Goal: Navigation & Orientation: Find specific page/section

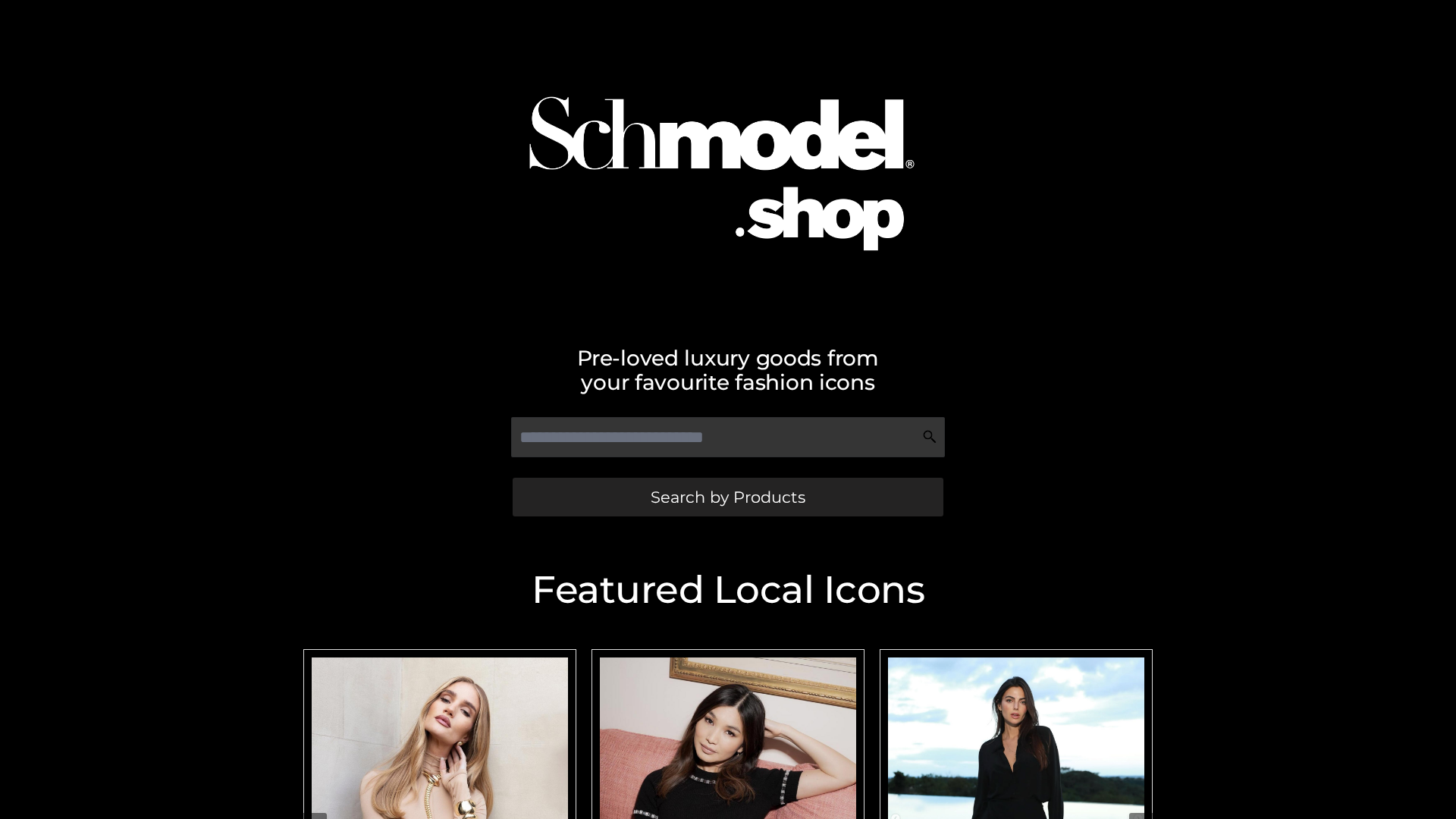
click at [727, 497] on span "Search by Products" at bounding box center [728, 497] width 155 height 16
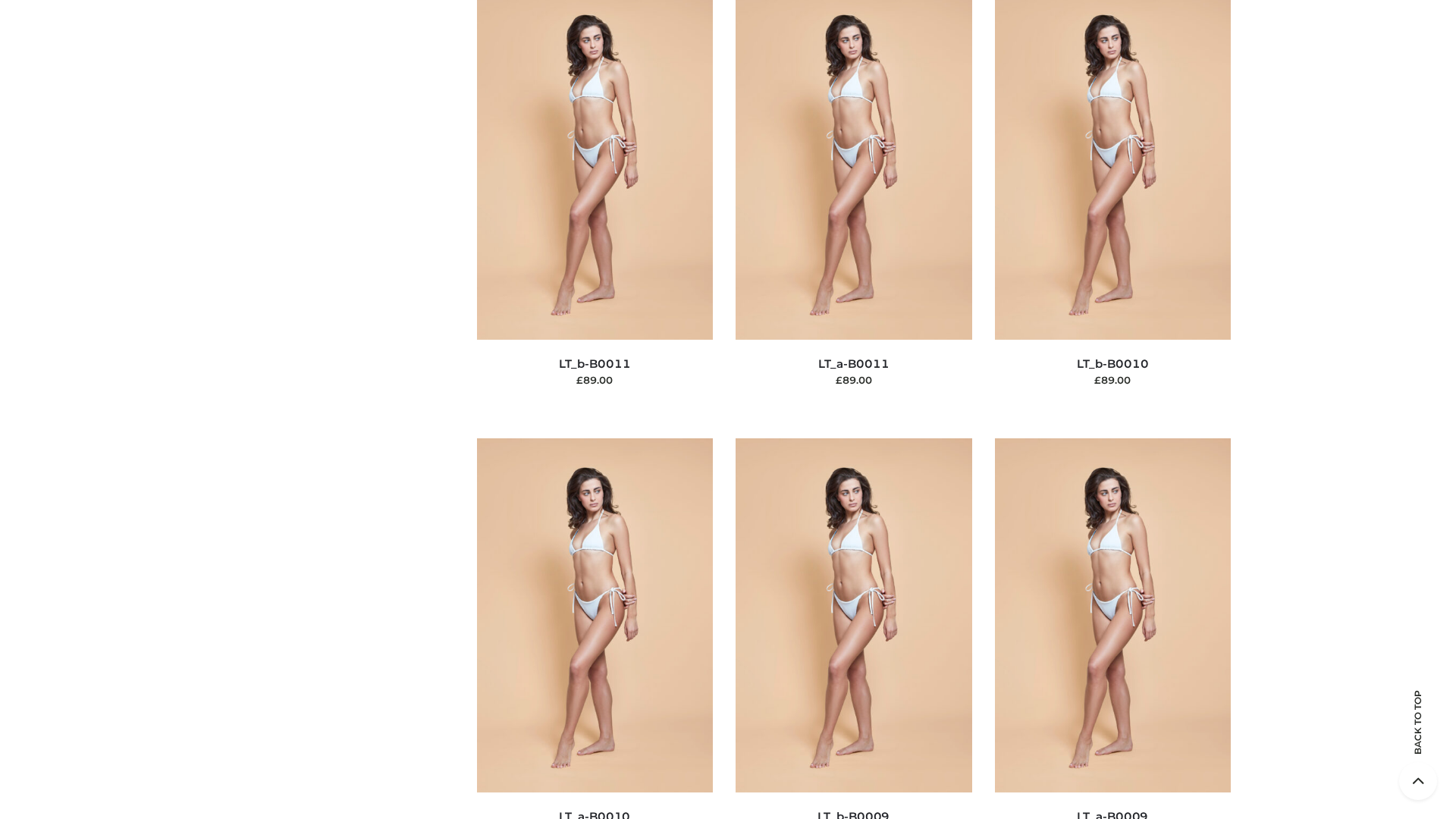
scroll to position [6809, 0]
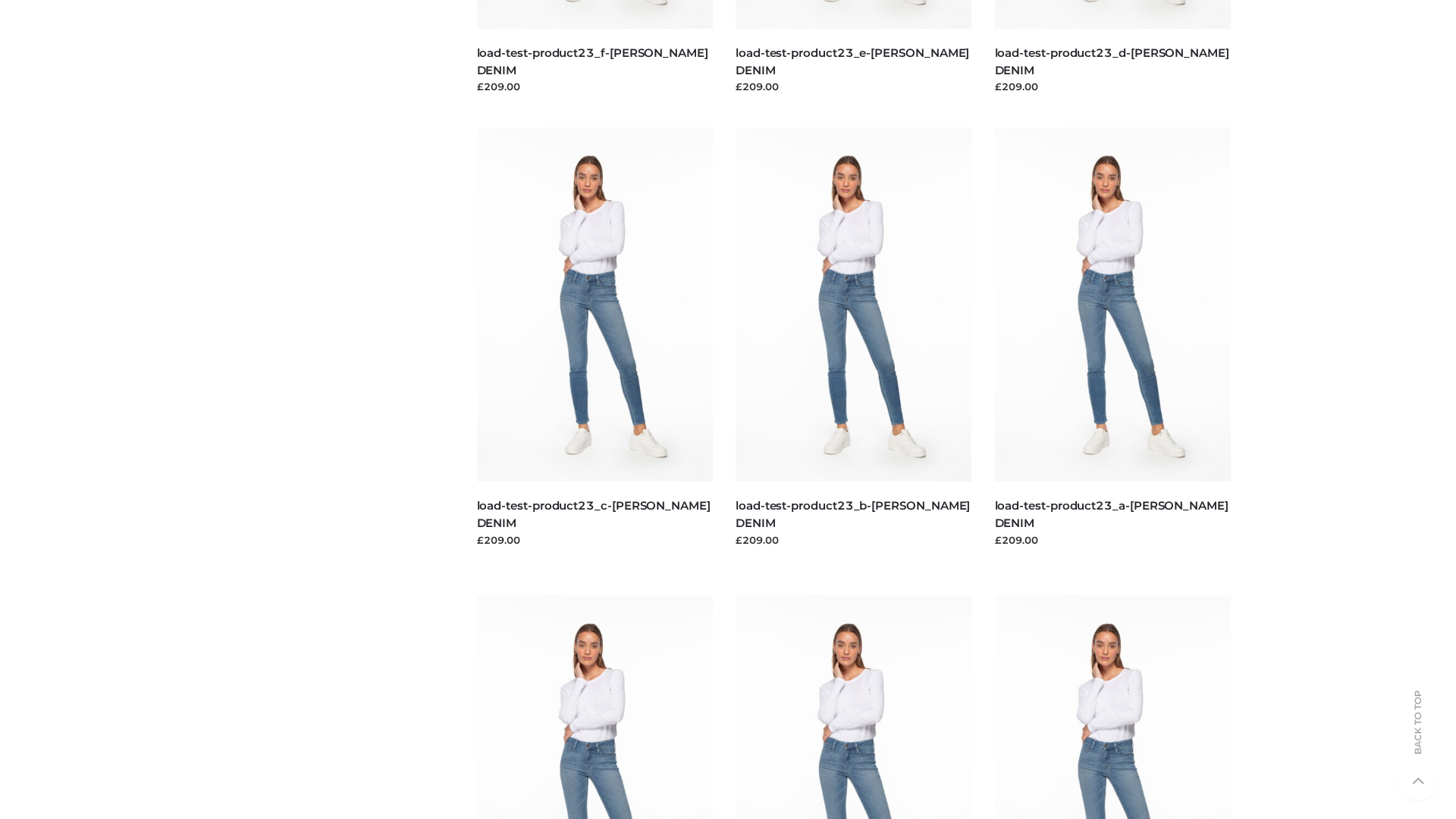
scroll to position [1329, 0]
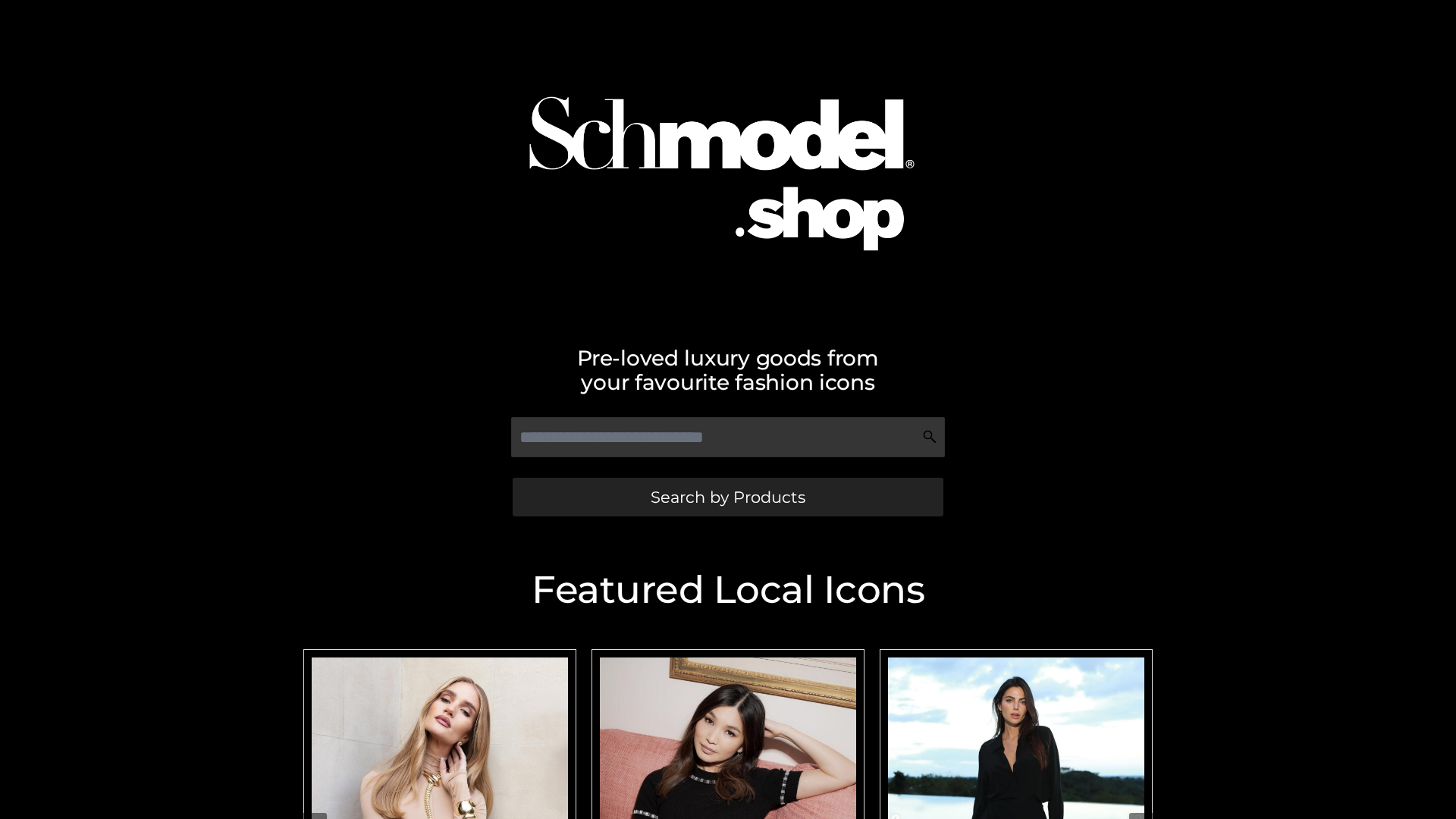
click at [727, 497] on span "Search by Products" at bounding box center [728, 497] width 155 height 16
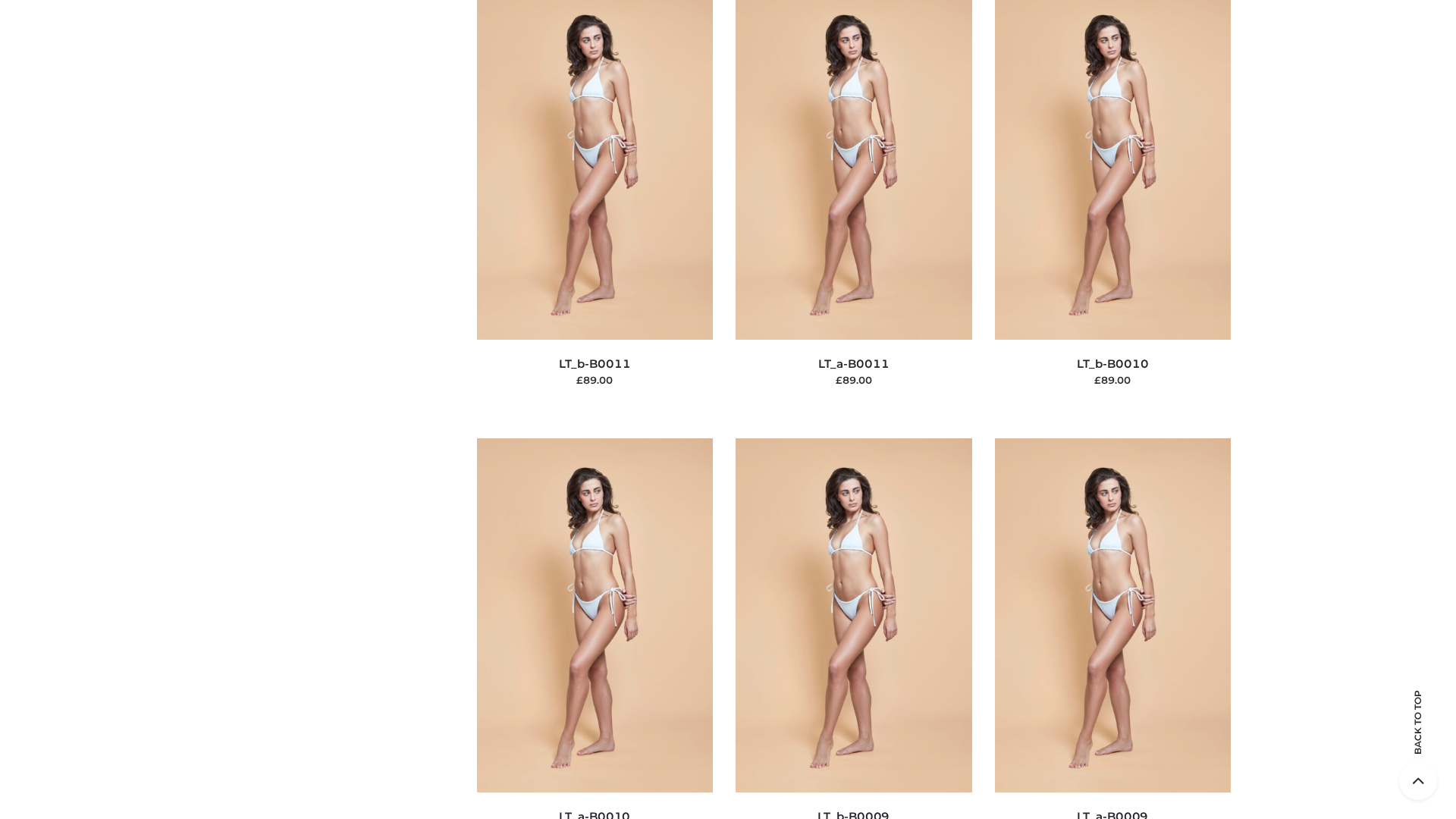
scroll to position [6809, 0]
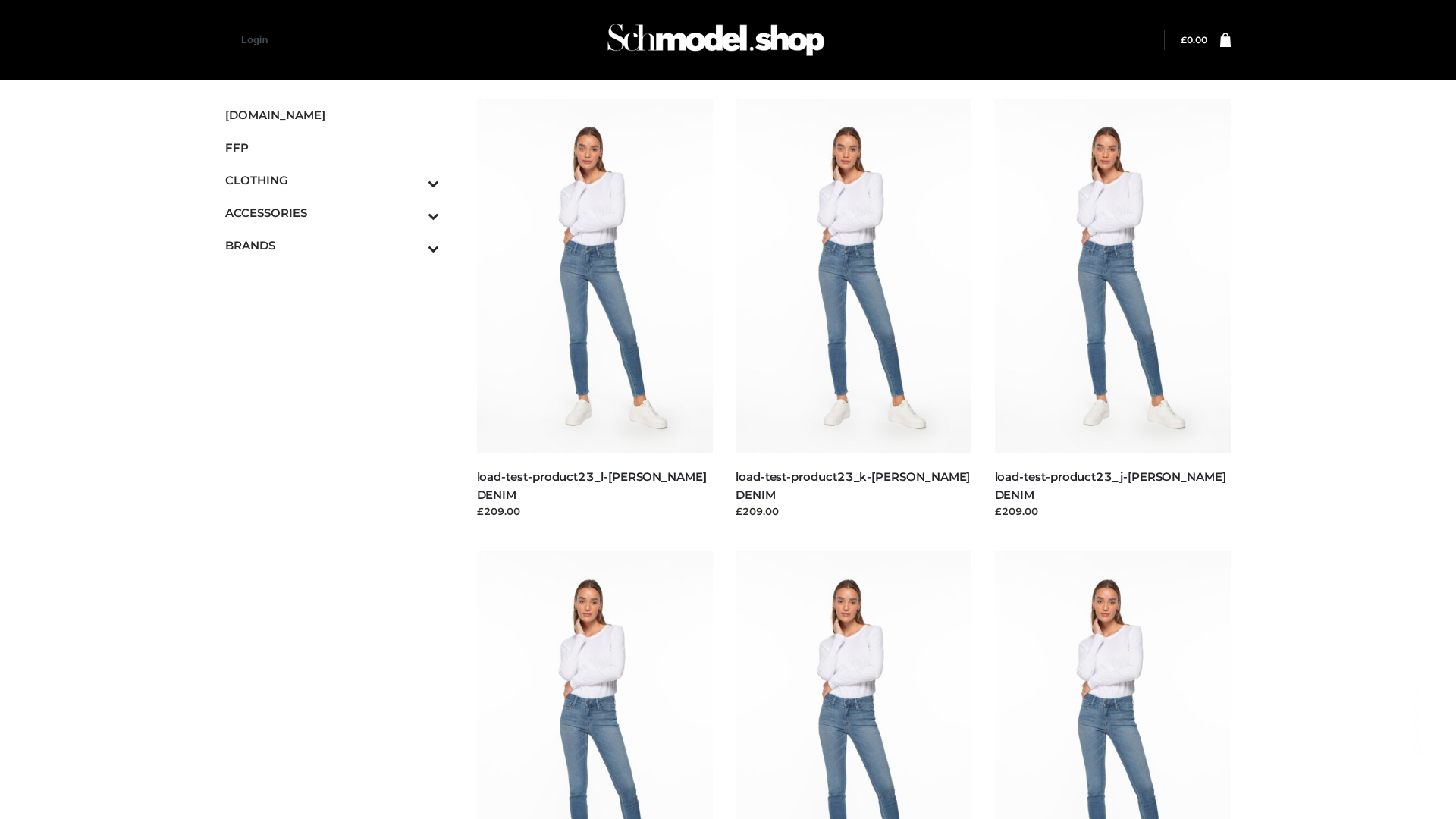
scroll to position [1329, 0]
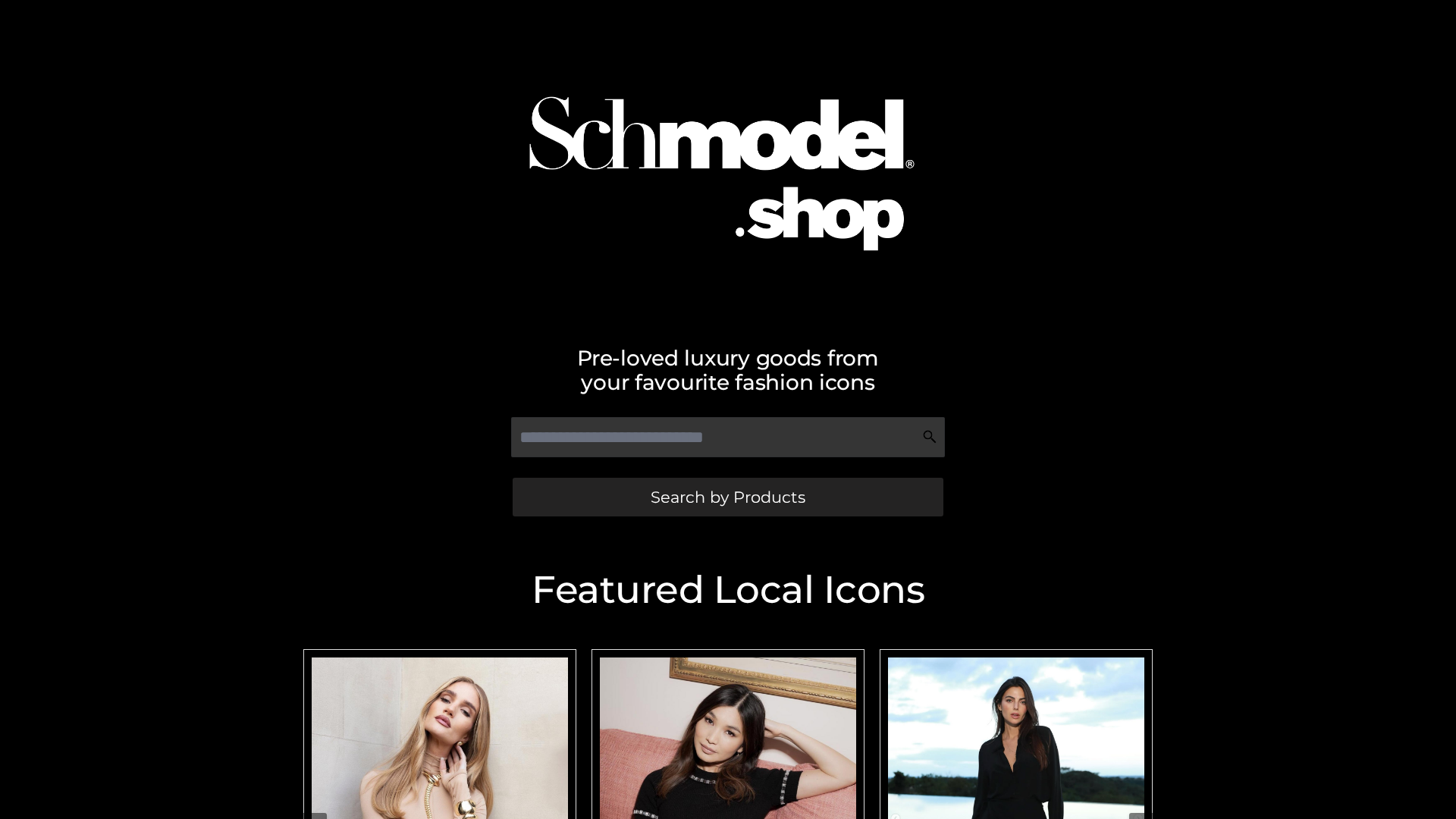
click at [727, 497] on span "Search by Products" at bounding box center [728, 497] width 155 height 16
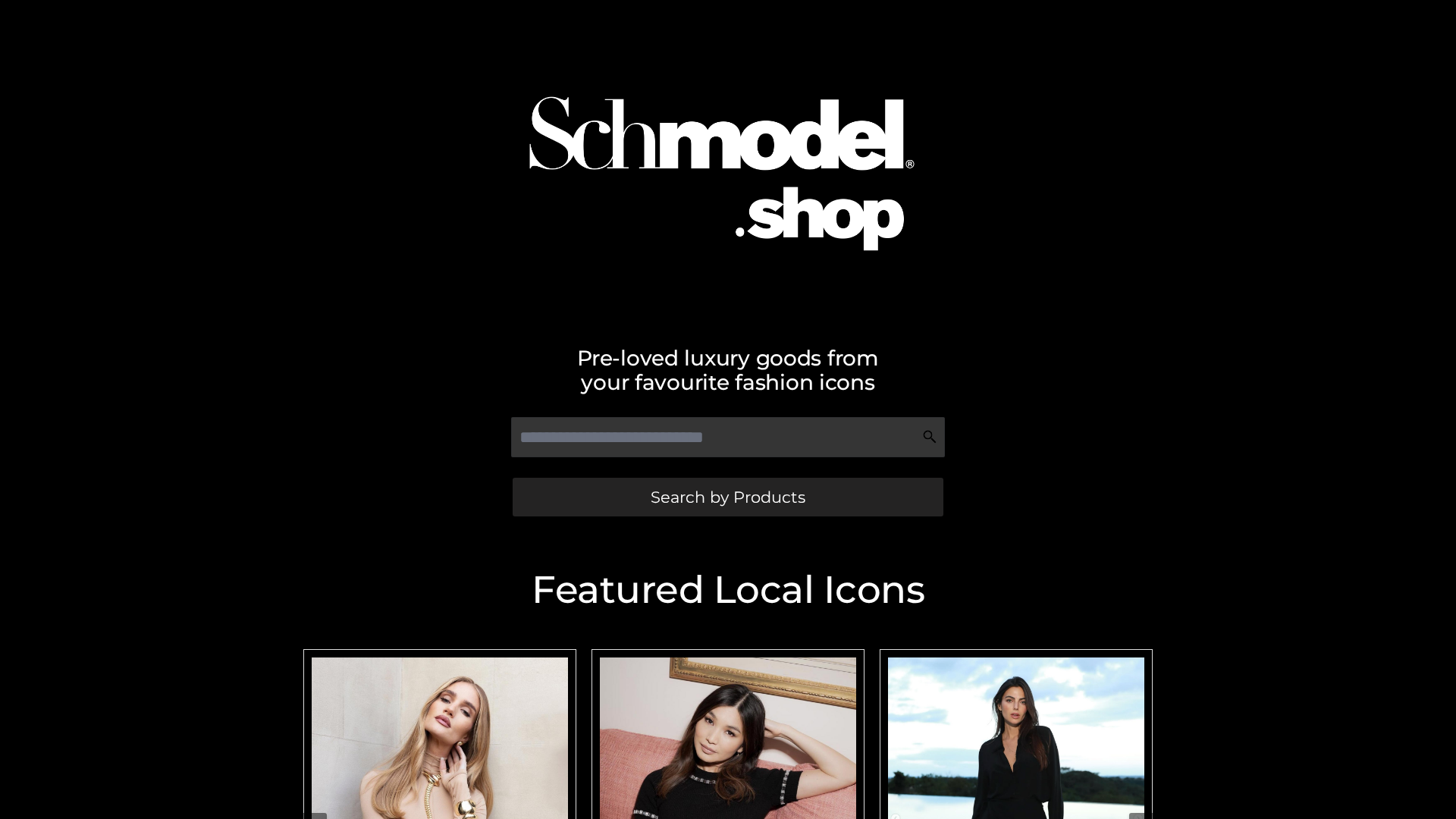
click at [727, 497] on span "Search by Products" at bounding box center [728, 497] width 155 height 16
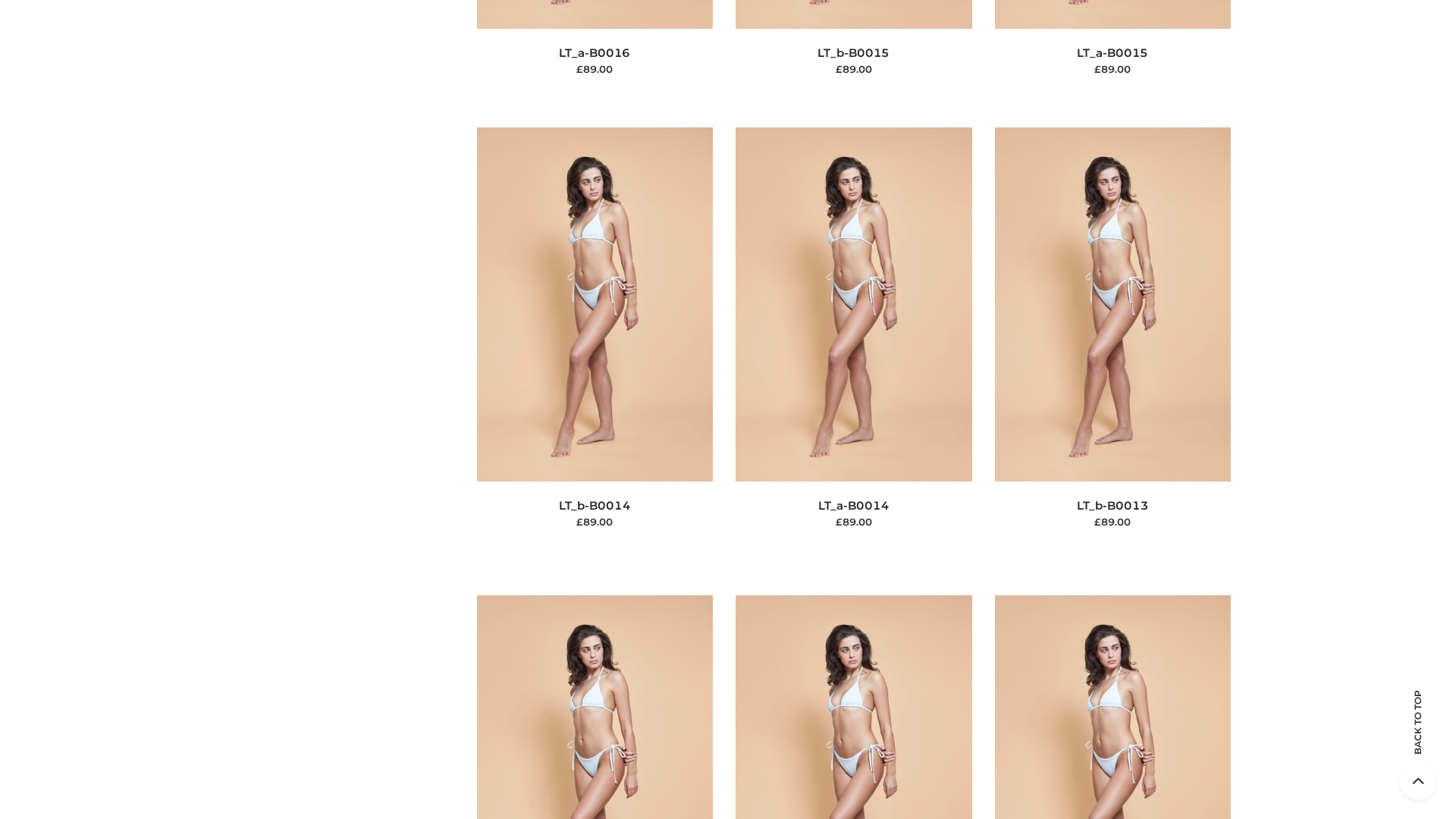
scroll to position [5392, 0]
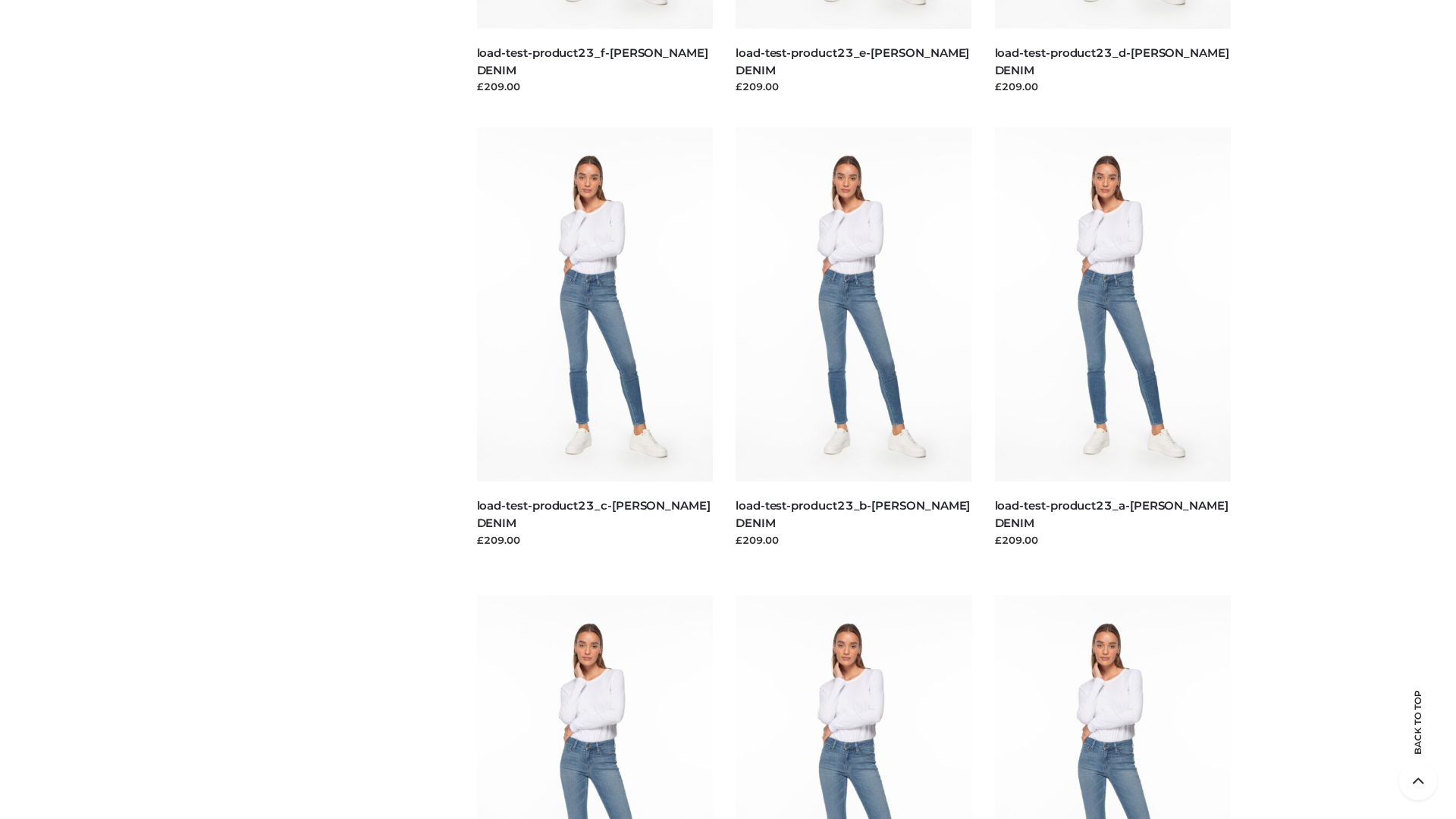
scroll to position [1329, 0]
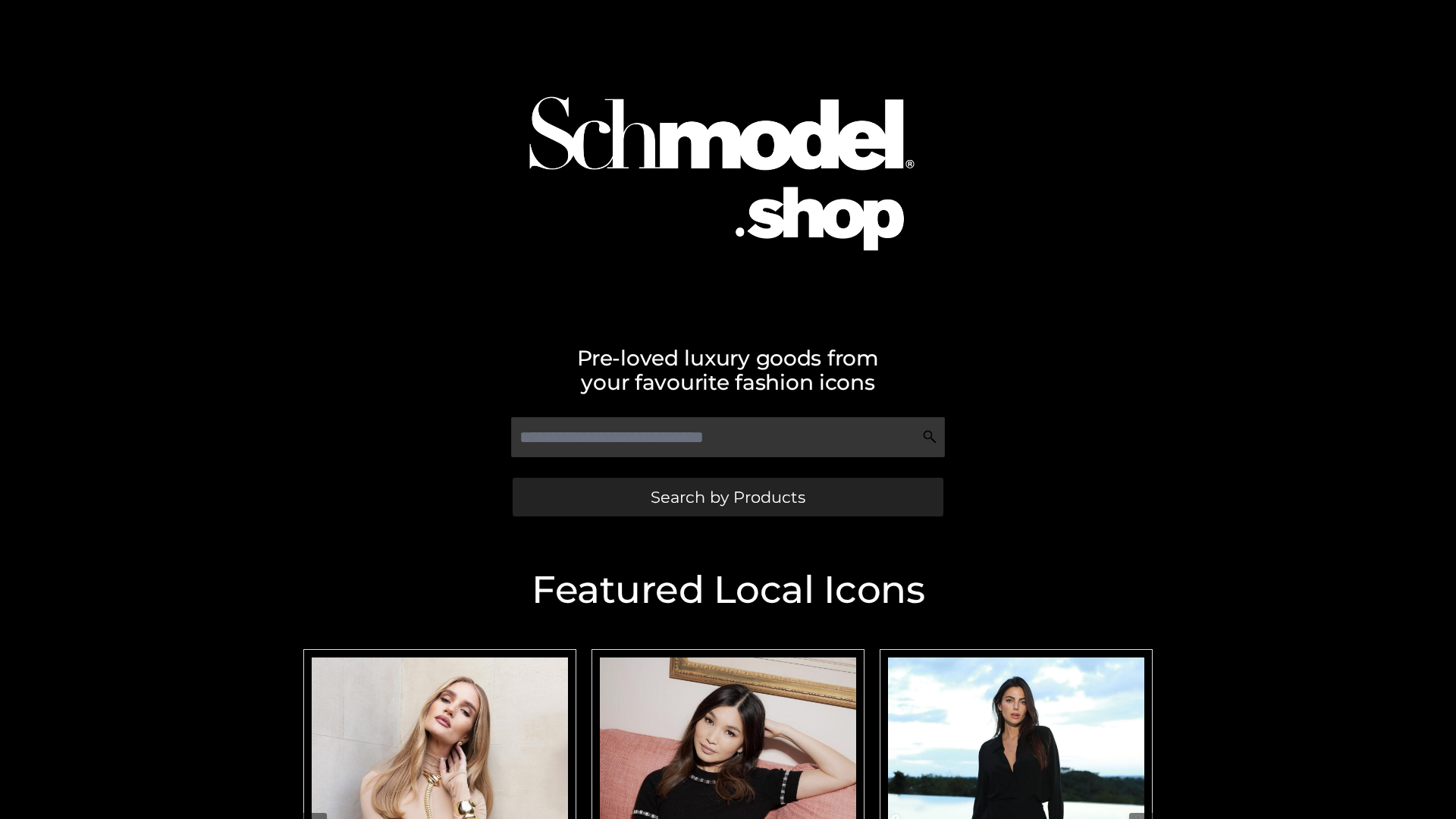
click at [727, 497] on span "Search by Products" at bounding box center [728, 497] width 155 height 16
